Goal: Navigation & Orientation: Find specific page/section

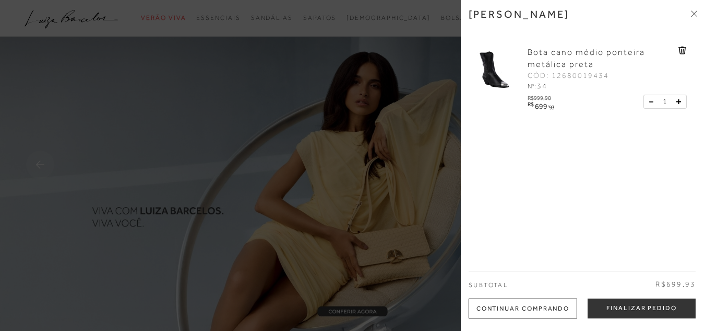
click at [279, 149] on div at bounding box center [352, 165] width 705 height 331
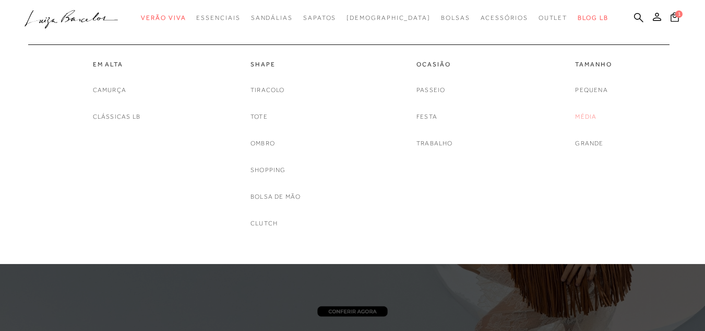
click at [578, 119] on link "Média" at bounding box center [585, 116] width 21 height 11
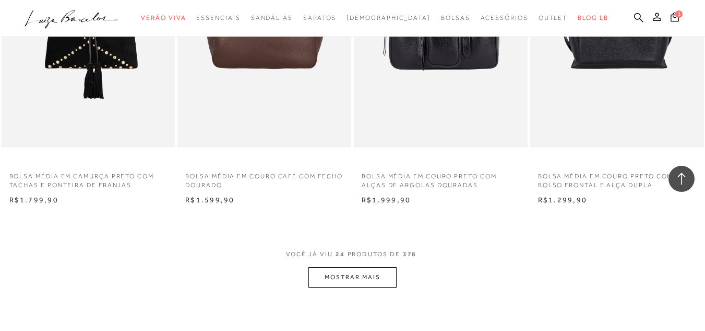
scroll to position [1859, 0]
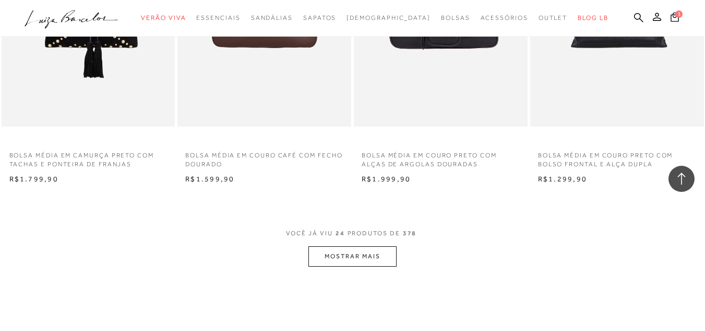
click at [373, 264] on button "MOSTRAR MAIS" at bounding box center [353, 256] width 88 height 20
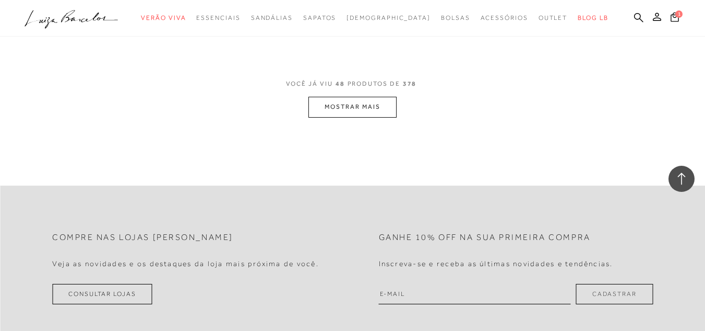
scroll to position [3989, 0]
click at [369, 104] on button "MOSTRAR MAIS" at bounding box center [353, 106] width 88 height 20
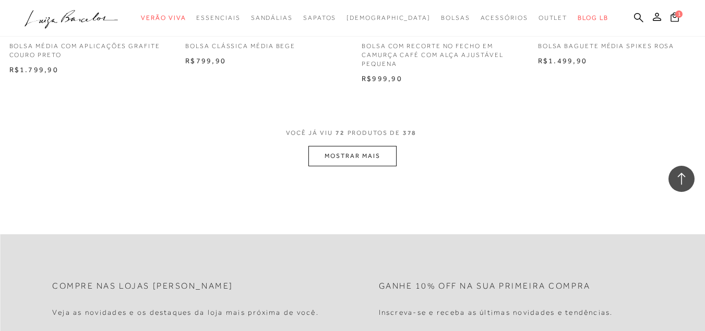
scroll to position [5932, 0]
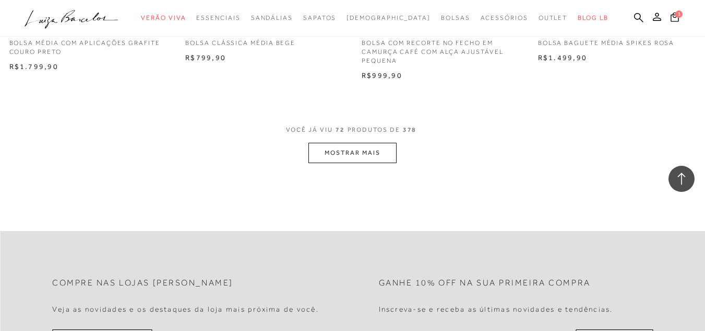
click at [337, 156] on button "MOSTRAR MAIS" at bounding box center [353, 153] width 88 height 20
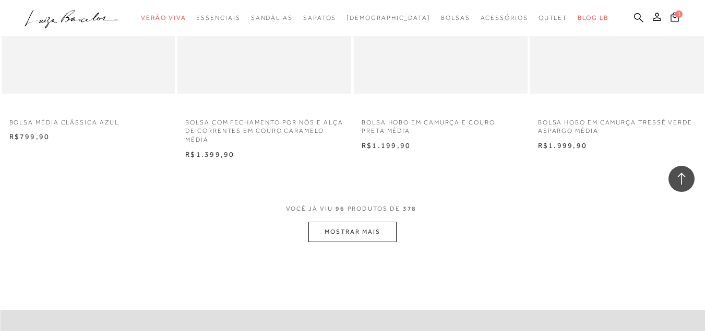
scroll to position [7854, 0]
click at [370, 239] on button "MOSTRAR MAIS" at bounding box center [353, 229] width 88 height 20
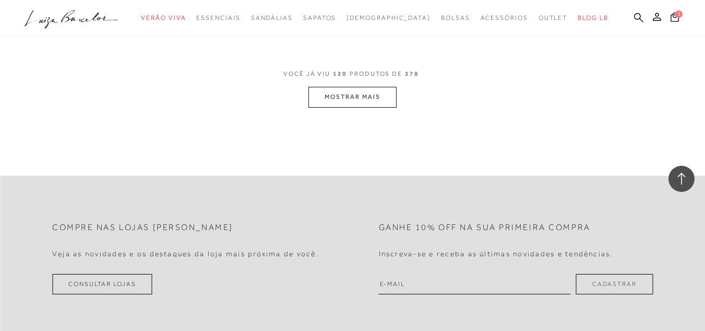
scroll to position [9984, 0]
click at [383, 107] on button "MOSTRAR MAIS" at bounding box center [353, 96] width 88 height 20
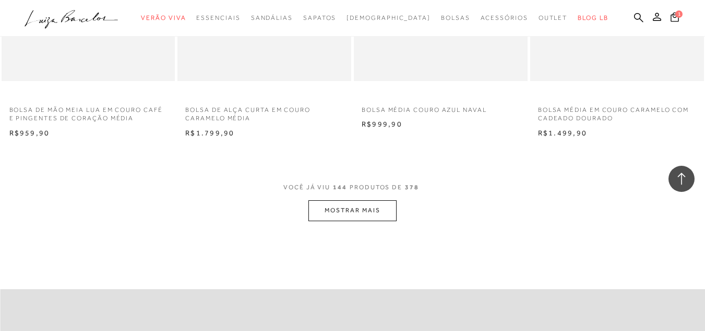
scroll to position [11843, 0]
click at [367, 219] on button "MOSTRAR MAIS" at bounding box center [353, 209] width 88 height 20
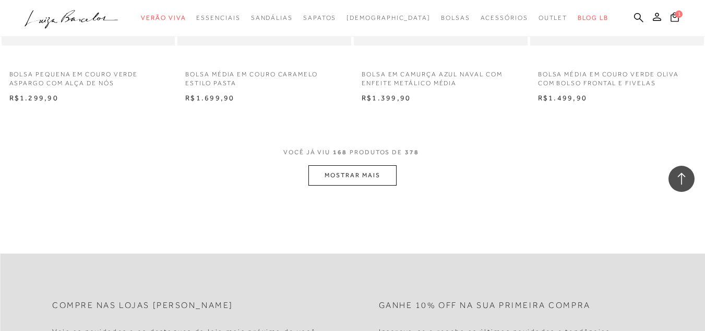
scroll to position [13890, 0]
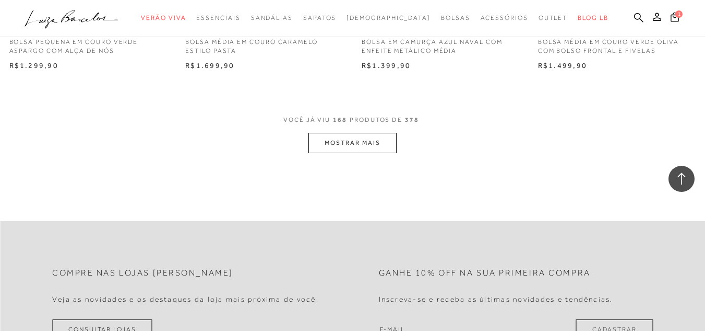
click at [366, 153] on button "MOSTRAR MAIS" at bounding box center [353, 143] width 88 height 20
